Goal: Task Accomplishment & Management: Use online tool/utility

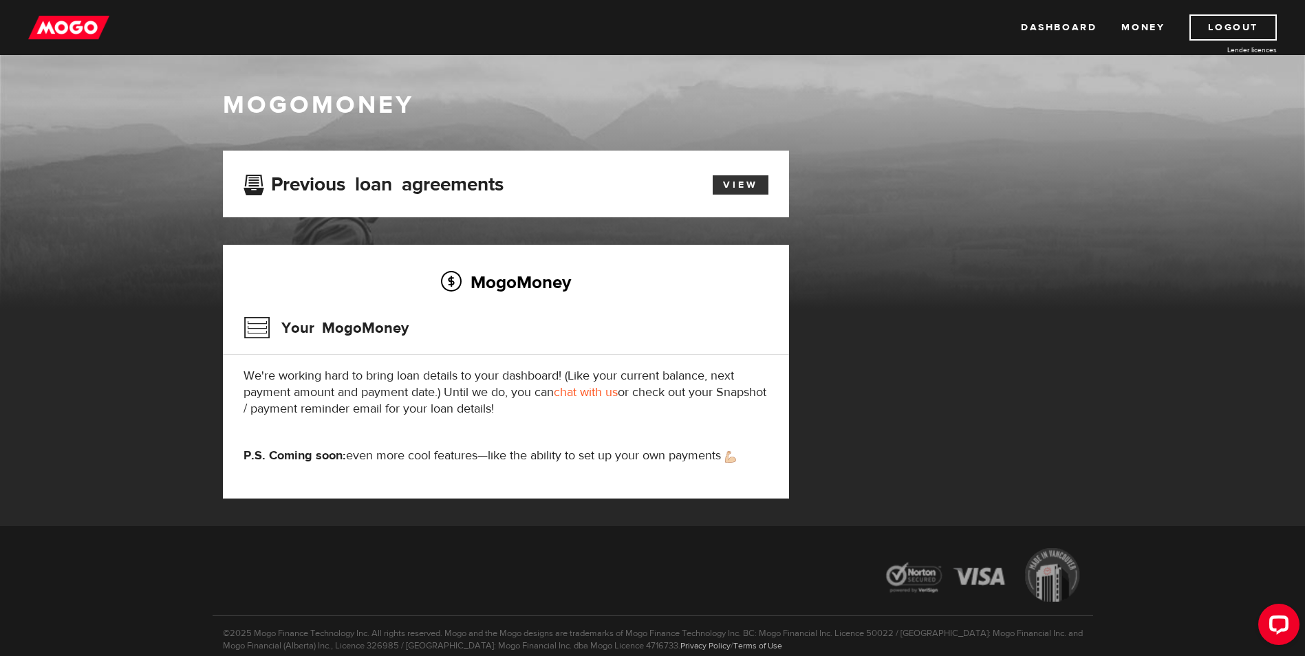
click at [747, 187] on link "View" at bounding box center [741, 184] width 56 height 19
click at [1036, 31] on link "Dashboard" at bounding box center [1059, 27] width 76 height 26
click at [744, 187] on link "View" at bounding box center [741, 184] width 56 height 19
click at [1044, 34] on link "Dashboard" at bounding box center [1059, 27] width 76 height 26
click at [578, 395] on link "chat with us" at bounding box center [586, 393] width 64 height 16
